Goal: Information Seeking & Learning: Learn about a topic

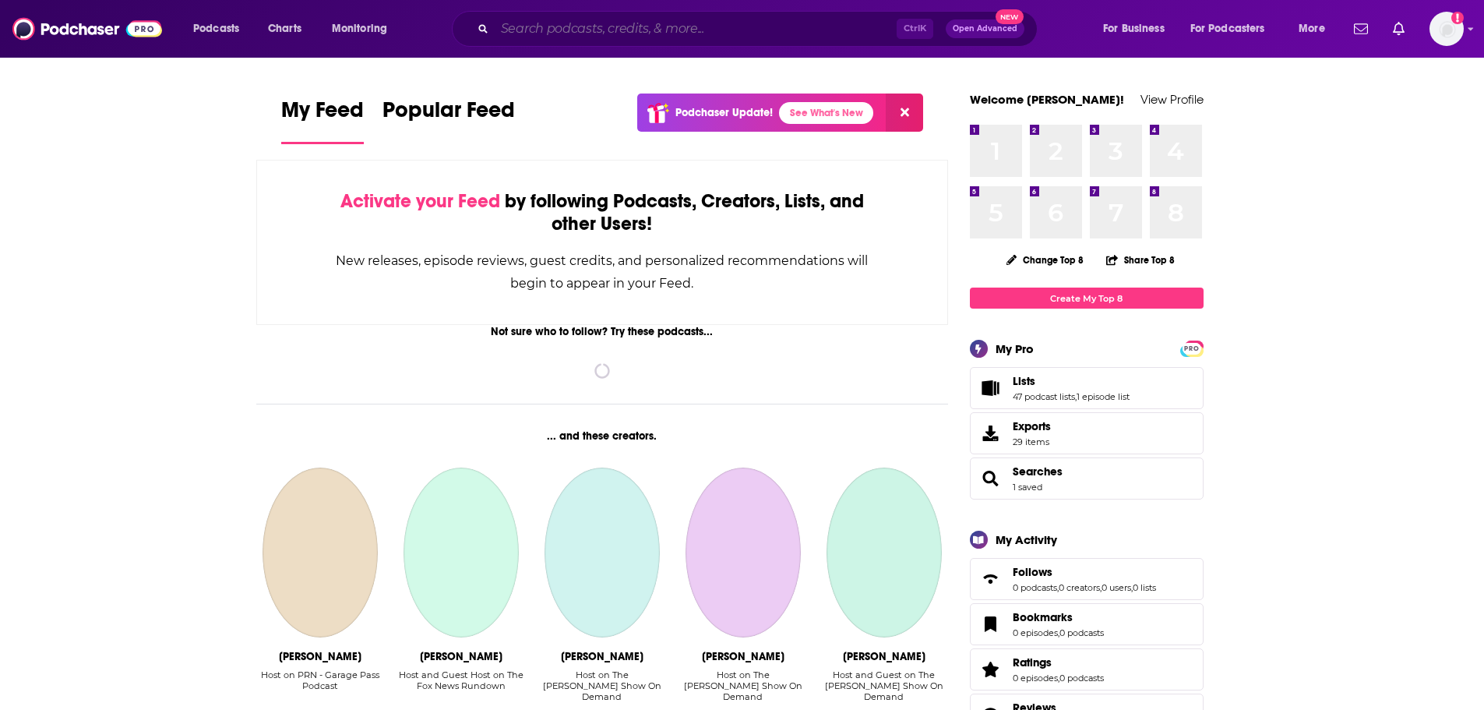
drag, startPoint x: 0, startPoint y: 0, endPoint x: 600, endPoint y: 23, distance: 600.3
click at [600, 23] on input "Search podcasts, credits, & more..." at bounding box center [696, 28] width 402 height 25
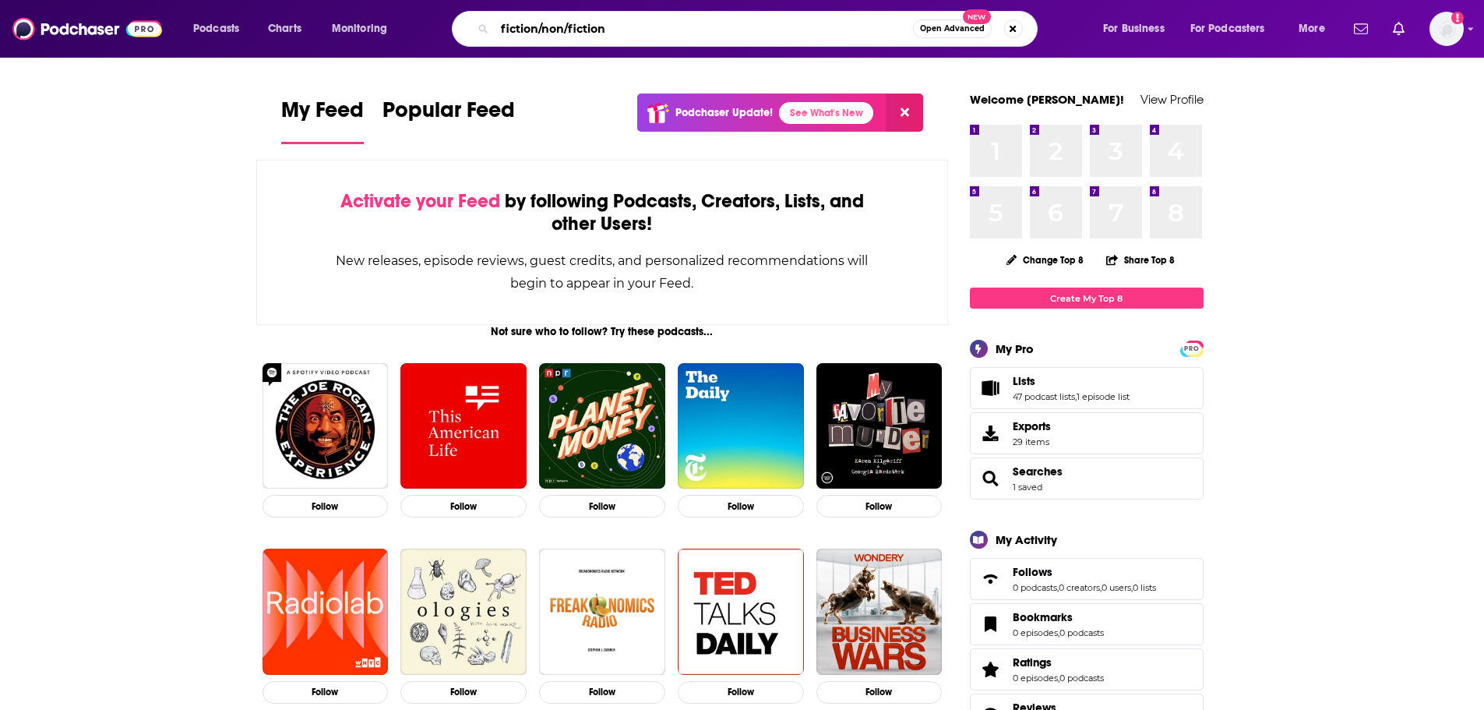
type input "fiction/non/fiction"
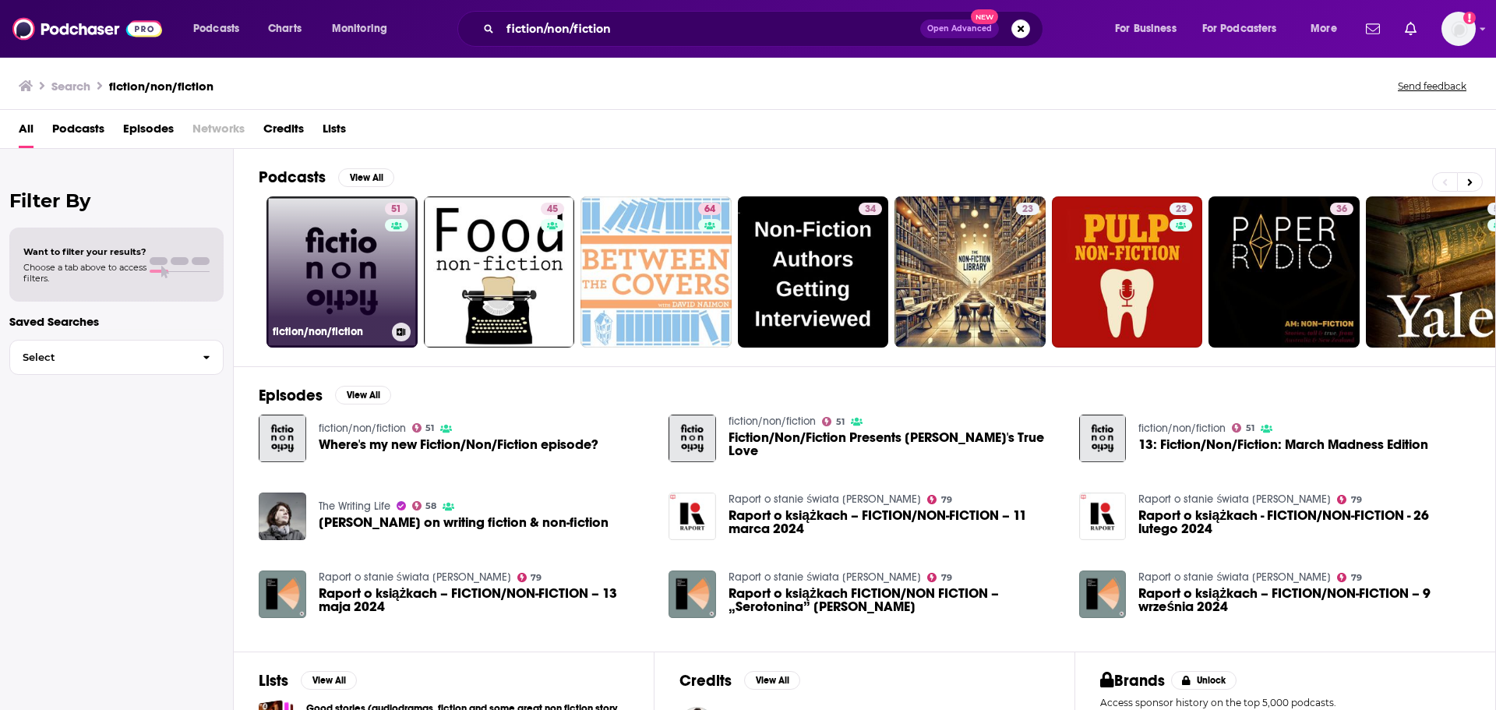
click at [368, 196] on link "51 fiction/non/fiction" at bounding box center [341, 271] width 151 height 151
